Goal: Information Seeking & Learning: Learn about a topic

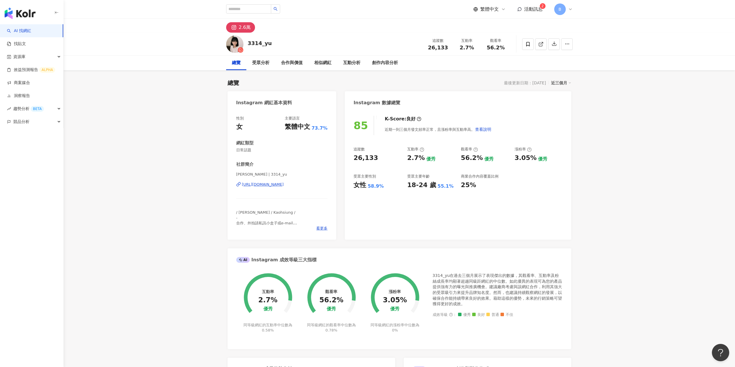
click at [273, 184] on div "https://www.instagram.com/3314_yu/" at bounding box center [263, 184] width 42 height 5
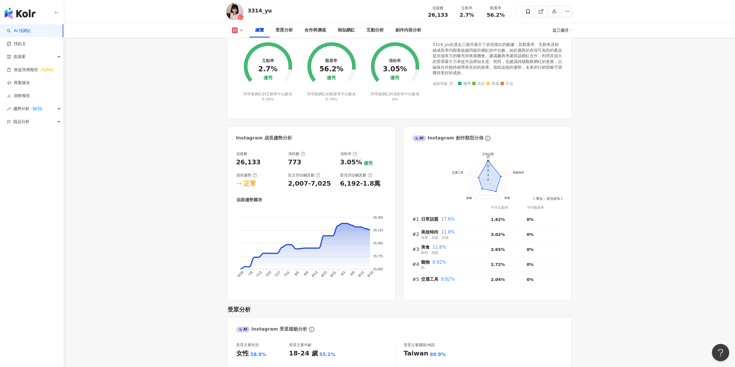
scroll to position [29, 0]
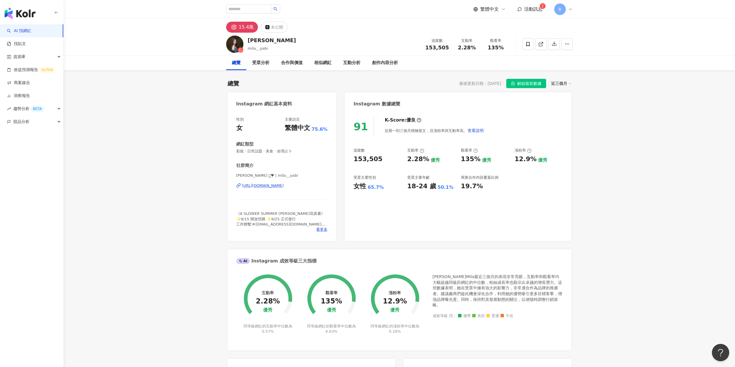
click at [273, 185] on div "https://www.instagram.com/mila._.yabi/" at bounding box center [263, 185] width 42 height 5
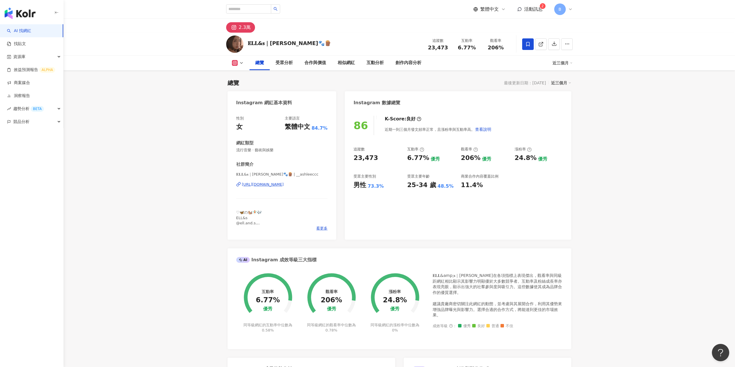
click at [265, 184] on div "https://www.instagram.com/__ashleeccc/" at bounding box center [263, 184] width 42 height 5
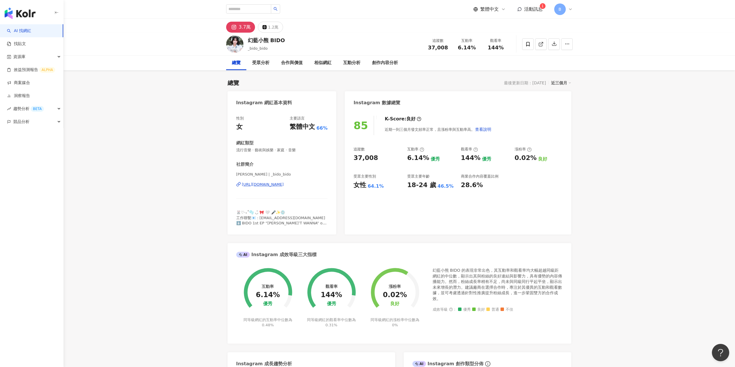
click at [268, 184] on div "https://www.instagram.com/_bido_bido/" at bounding box center [263, 184] width 42 height 5
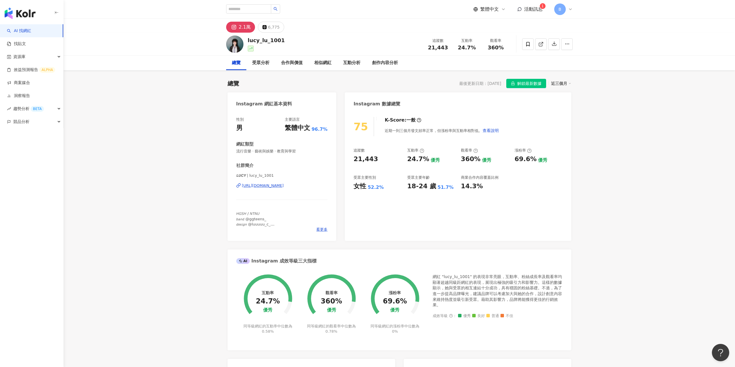
click at [269, 185] on div "https://www.instagram.com/lucy_lu_1001/" at bounding box center [263, 185] width 42 height 5
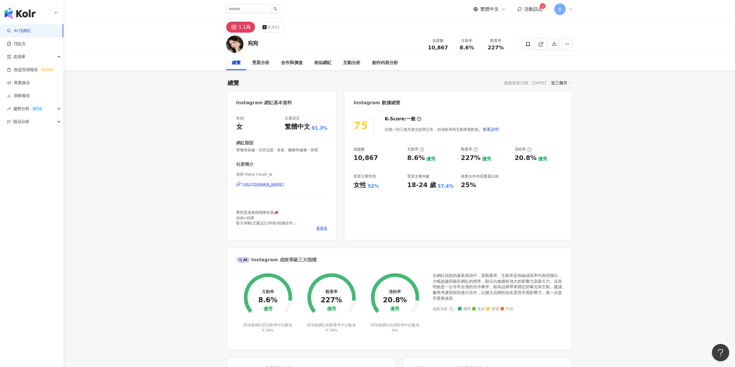
click at [270, 186] on div "https://www.instagram.com/tsuiii_w/" at bounding box center [263, 184] width 42 height 5
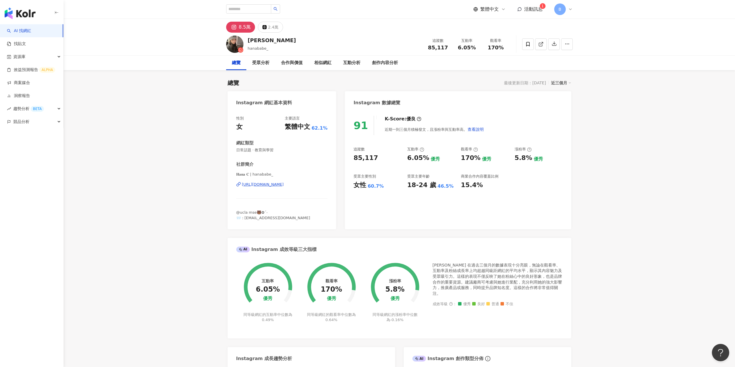
click at [262, 186] on div "[URL][DOMAIN_NAME]" at bounding box center [263, 184] width 42 height 5
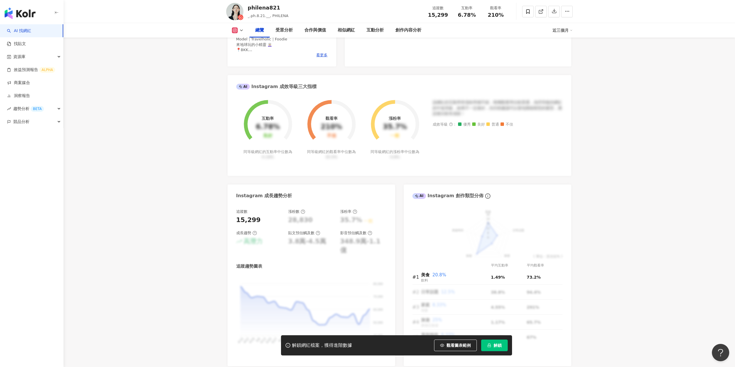
scroll to position [202, 0]
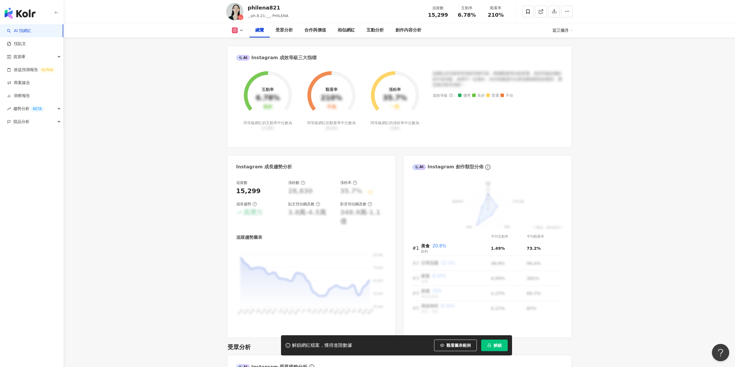
click at [496, 346] on span "解鎖" at bounding box center [497, 345] width 8 height 5
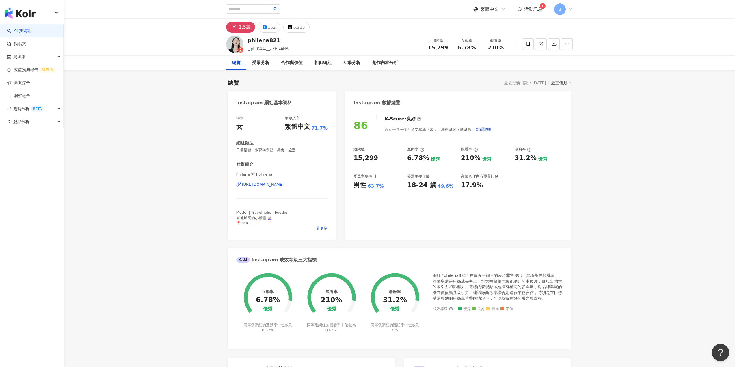
click at [271, 183] on div "https://www.instagram.com/philena.__/" at bounding box center [263, 184] width 42 height 5
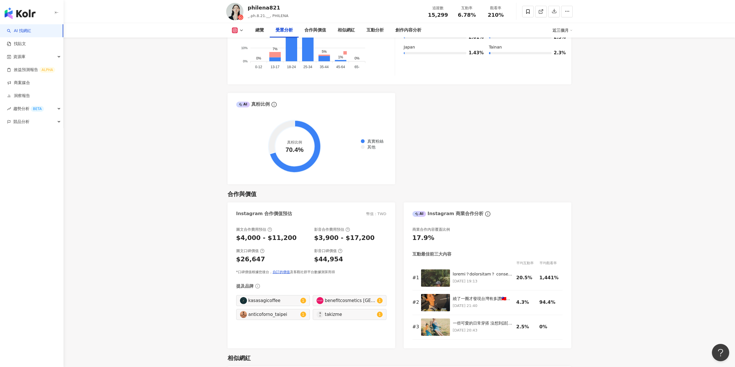
scroll to position [404, 0]
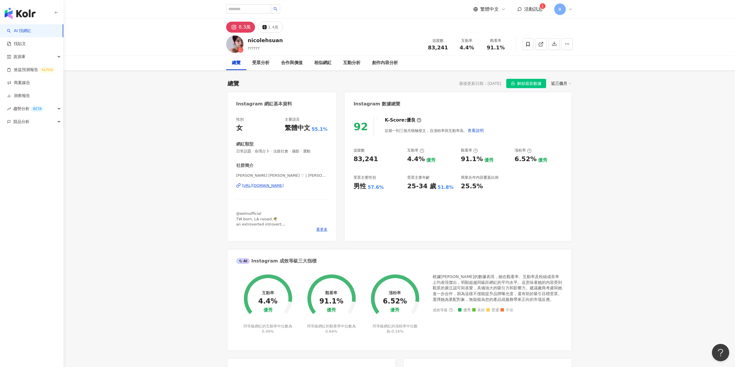
click at [284, 186] on div "https://www.instagram.com/nicolehsuan/" at bounding box center [263, 185] width 42 height 5
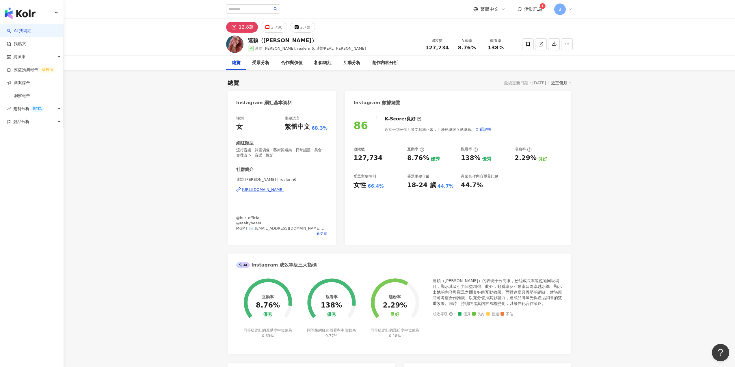
click at [277, 188] on div "https://www.instagram.com/realerin6/" at bounding box center [263, 189] width 42 height 5
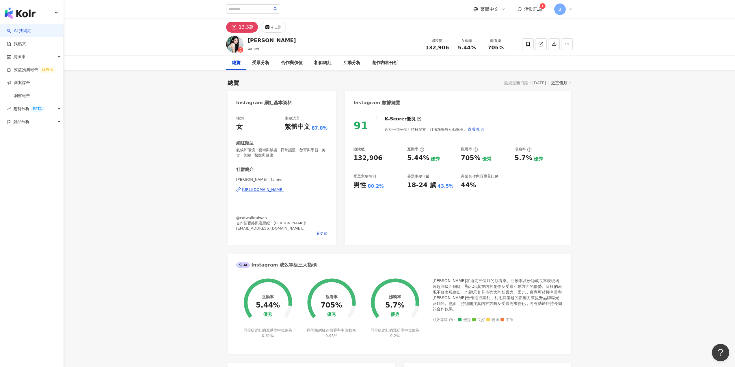
click at [259, 188] on div "[URL][DOMAIN_NAME]" at bounding box center [263, 189] width 42 height 5
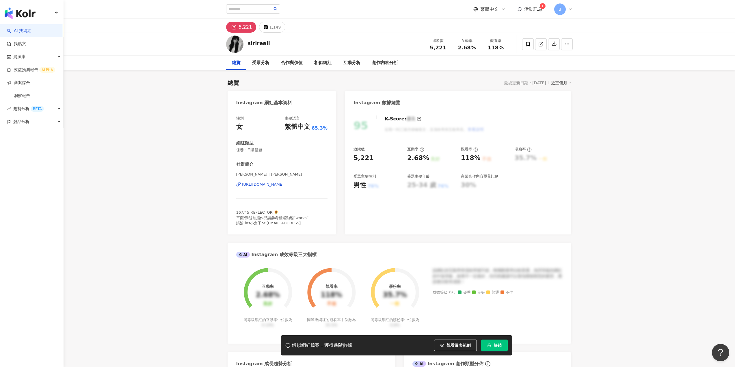
click at [494, 347] on span "解鎖" at bounding box center [497, 345] width 8 height 5
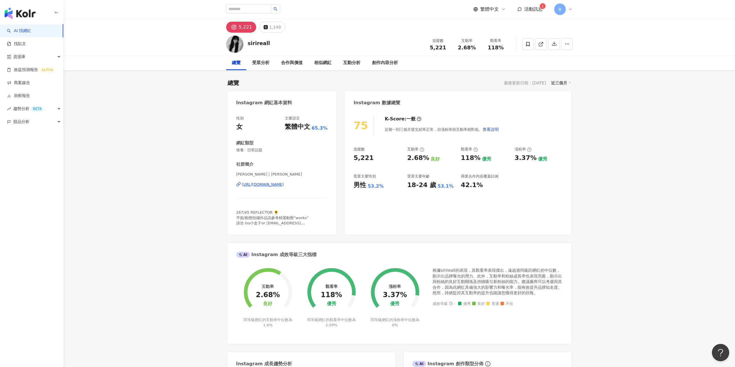
click at [271, 186] on div "[URL][DOMAIN_NAME]" at bounding box center [263, 184] width 42 height 5
